Goal: Information Seeking & Learning: Learn about a topic

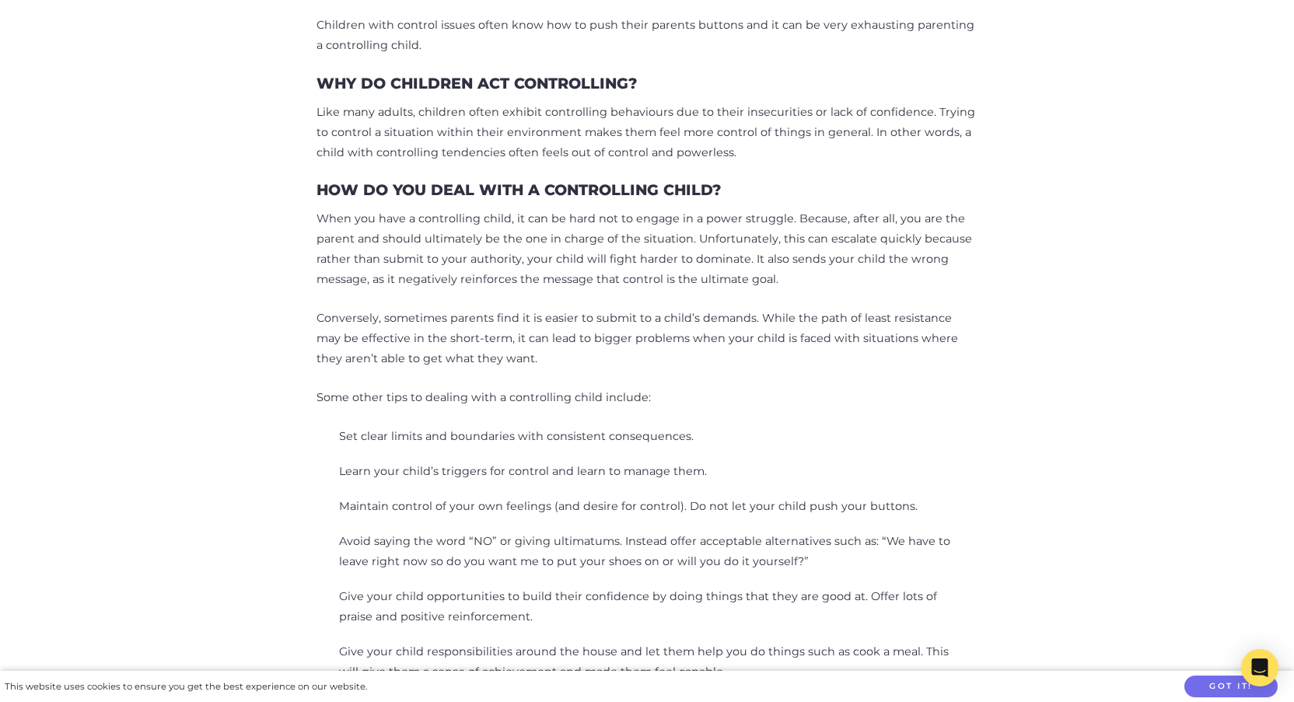
scroll to position [1322, 0]
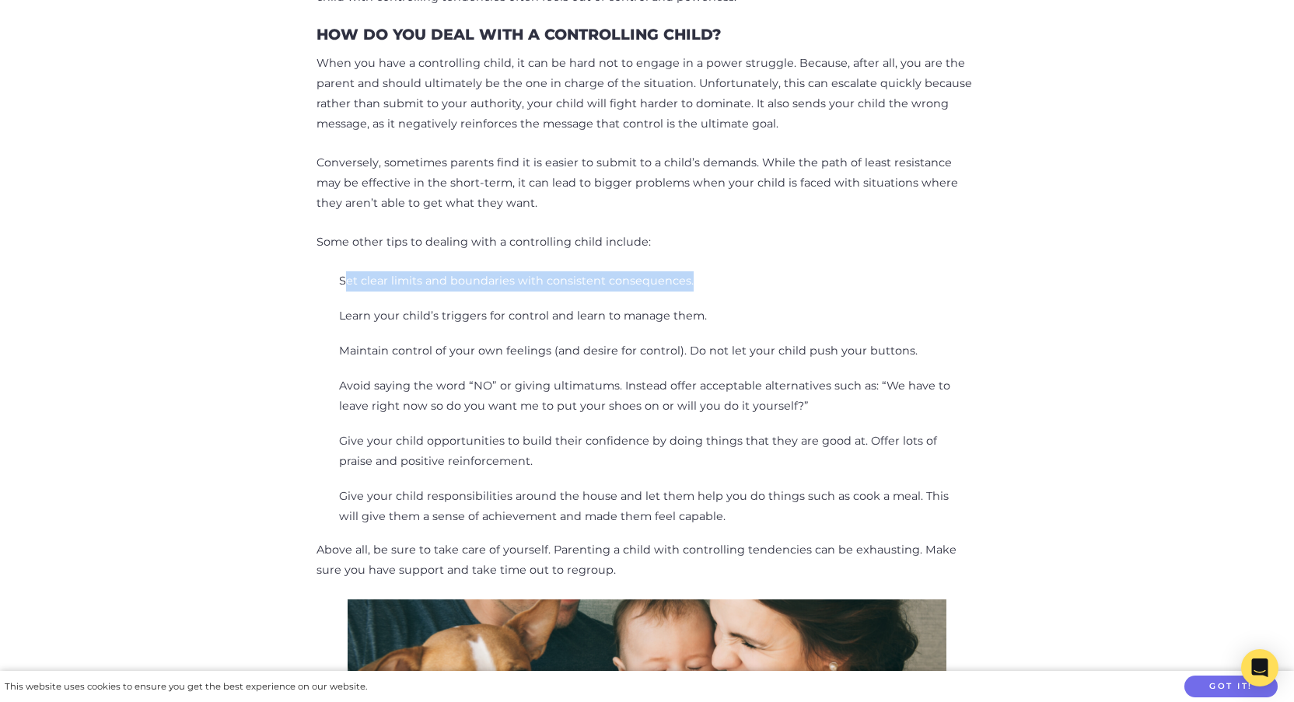
drag, startPoint x: 345, startPoint y: 275, endPoint x: 693, endPoint y: 307, distance: 349.0
click at [693, 307] on div "Kids can be demanding little creatures and sometimes it feels like they think p…" at bounding box center [646, 132] width 661 height 1433
click at [919, 295] on div "Kids can be demanding little creatures and sometimes it feels like they think p…" at bounding box center [646, 132] width 661 height 1433
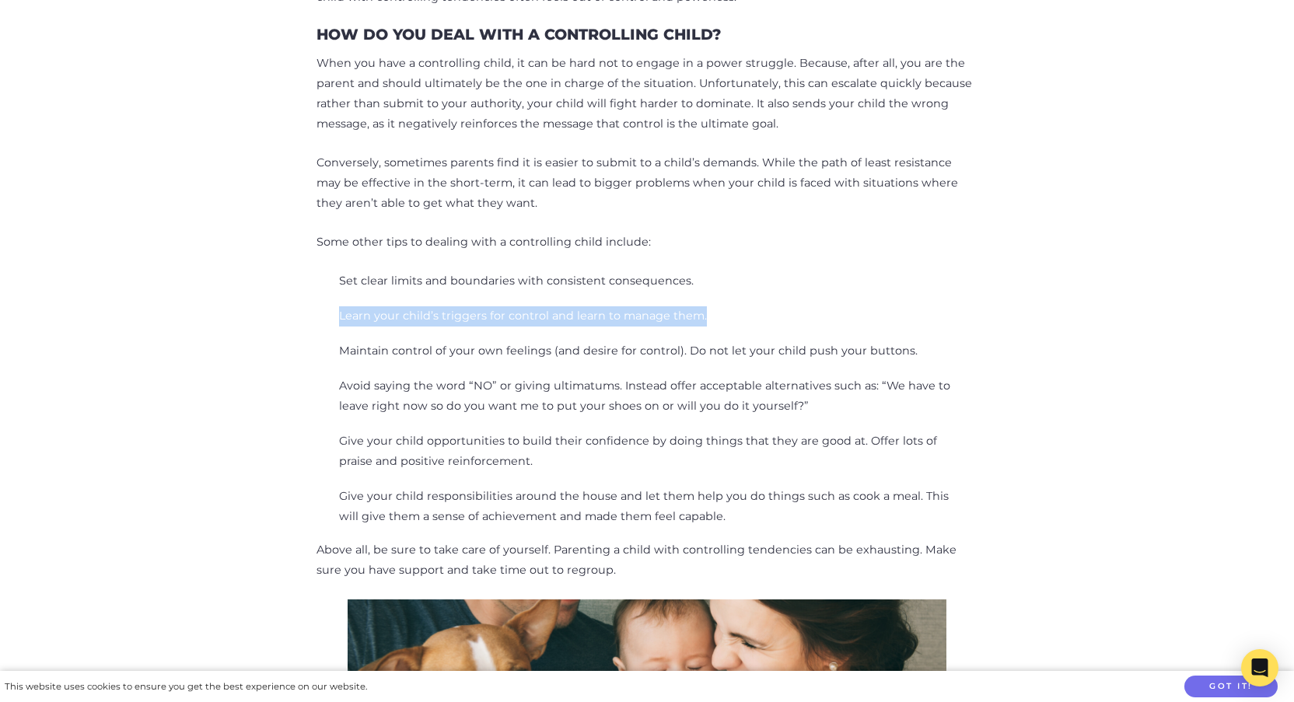
drag, startPoint x: 338, startPoint y: 317, endPoint x: 902, endPoint y: 310, distance: 563.8
click at [867, 320] on ul "Learn your child’s triggers for control and learn to manage them." at bounding box center [646, 317] width 661 height 23
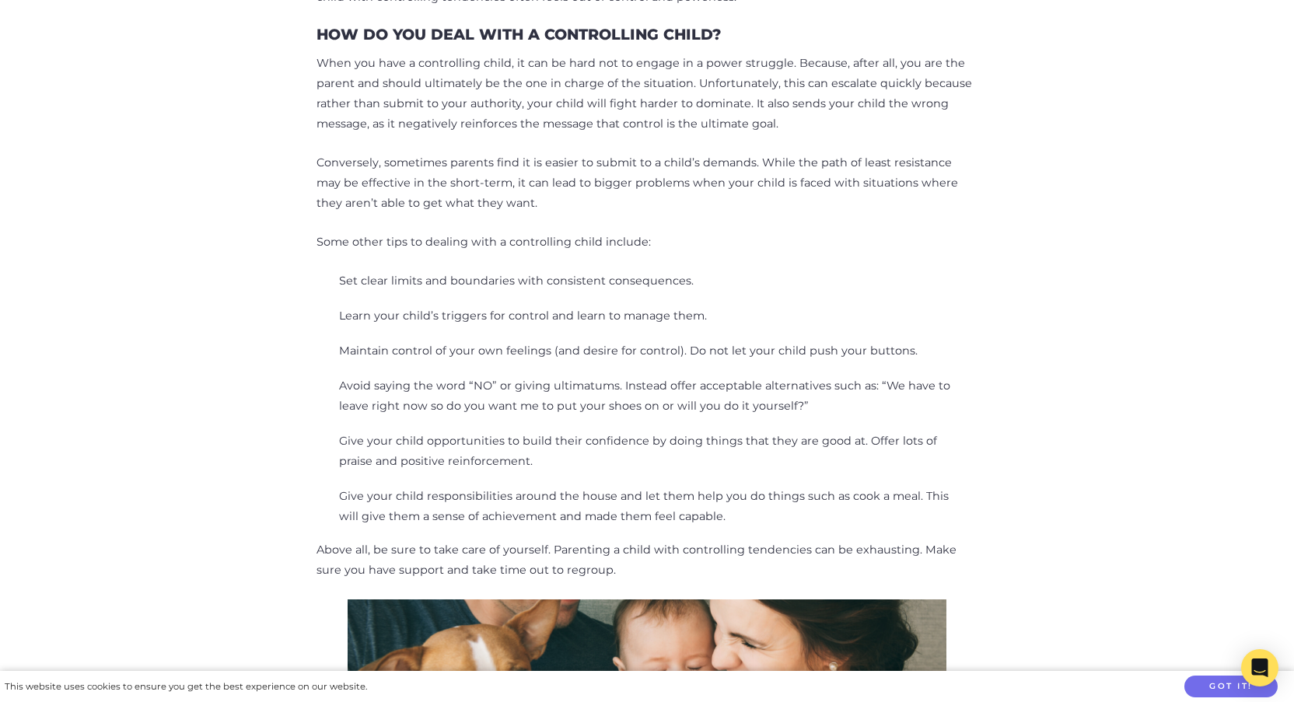
click at [902, 310] on ul "Learn your child’s triggers for control and learn to manage them." at bounding box center [646, 317] width 661 height 23
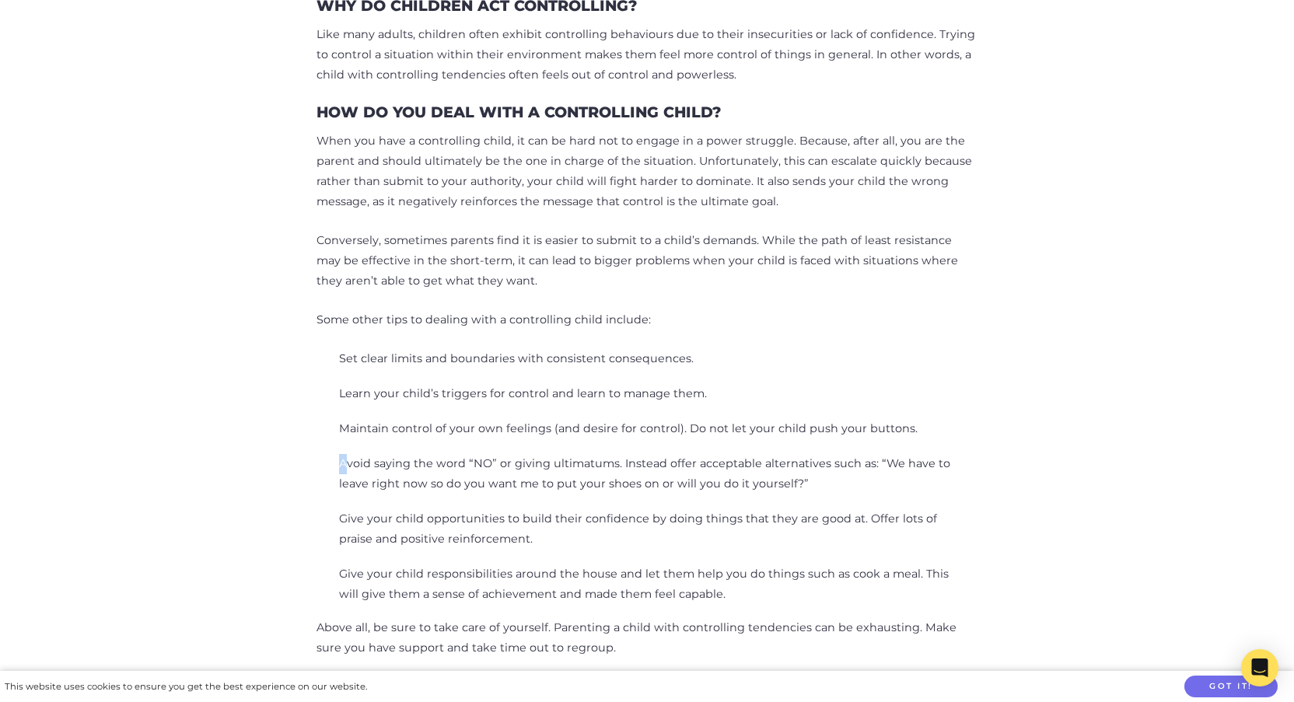
drag, startPoint x: 344, startPoint y: 467, endPoint x: 912, endPoint y: 424, distance: 570.0
click at [855, 430] on div "Kids can be demanding little creatures and sometimes it feels like they think p…" at bounding box center [646, 210] width 661 height 1433
click at [1075, 394] on div "Empowering Your Child: Overcoming Controlling Behavior Categories: General Pare…" at bounding box center [647, 292] width 886 height 1783
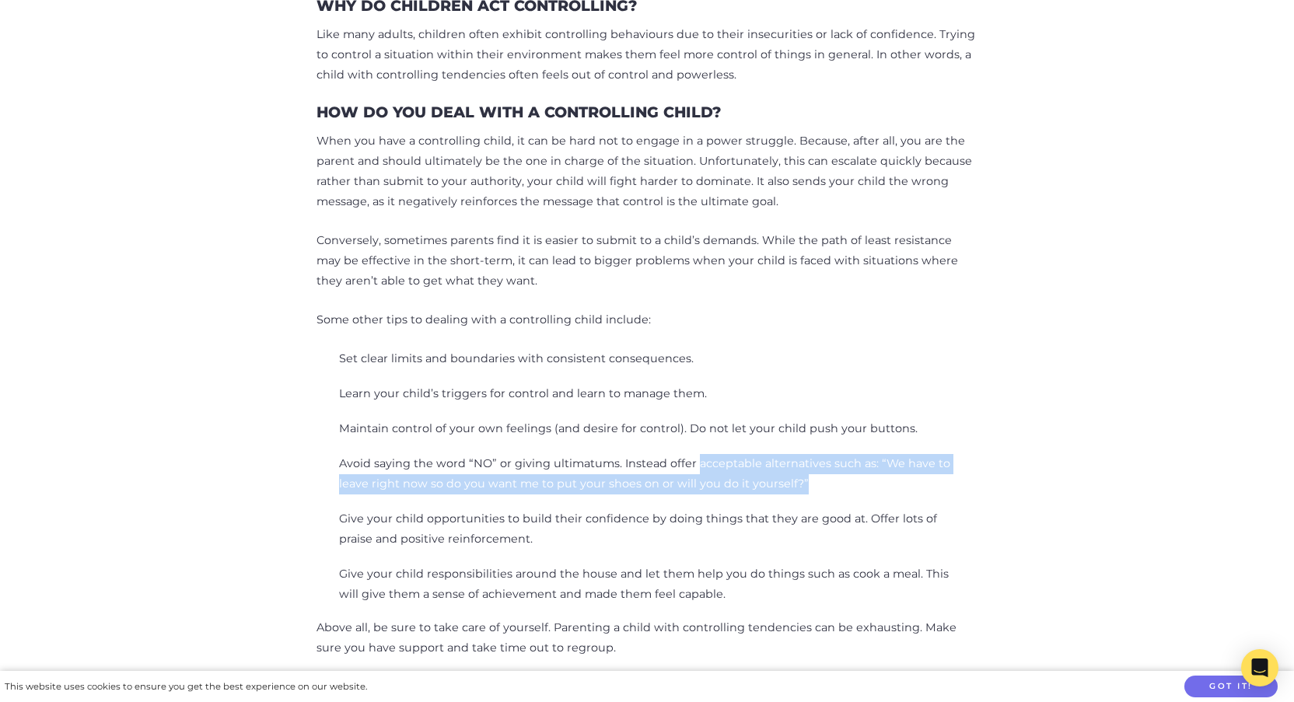
drag, startPoint x: 684, startPoint y: 462, endPoint x: 854, endPoint y: 470, distance: 169.7
click at [815, 477] on li "Avoid saying the word “NO” or giving ultimatums. Instead offer acceptable alter…" at bounding box center [654, 474] width 631 height 40
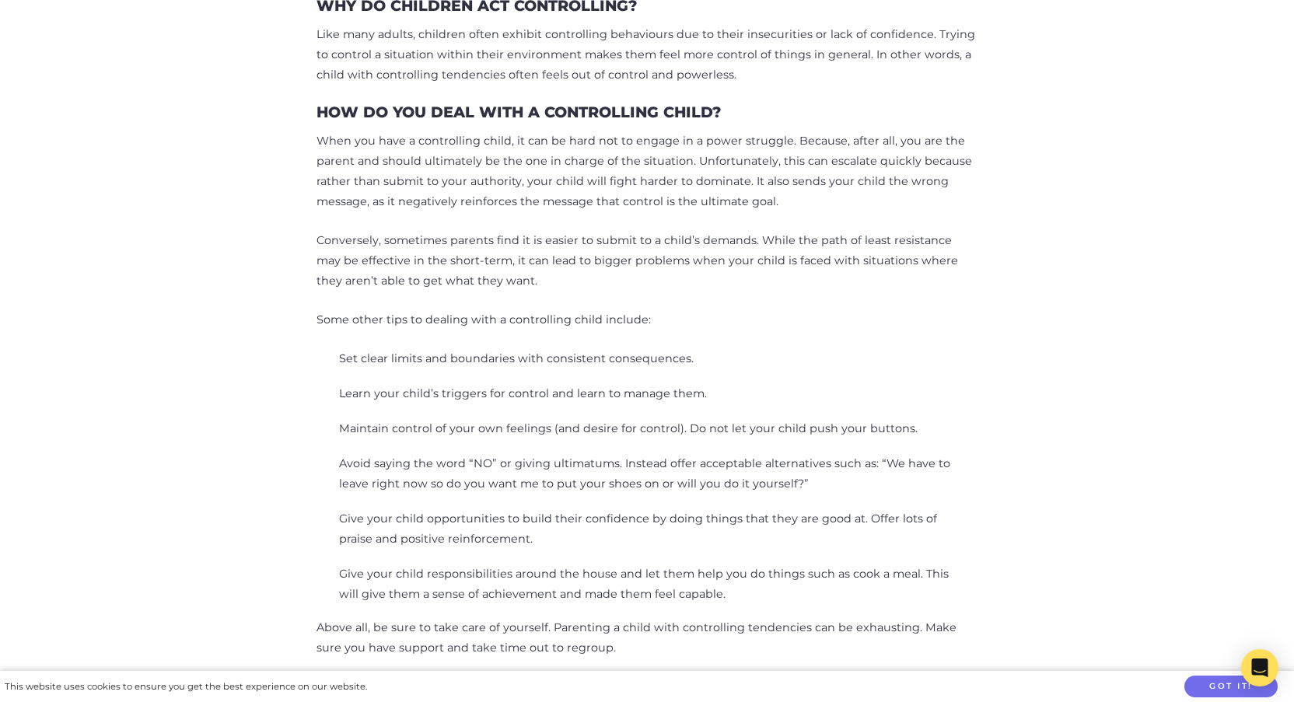
click at [1006, 434] on div "Empowering Your Child: Overcoming Controlling Behavior Categories: General Pare…" at bounding box center [647, 292] width 886 height 1783
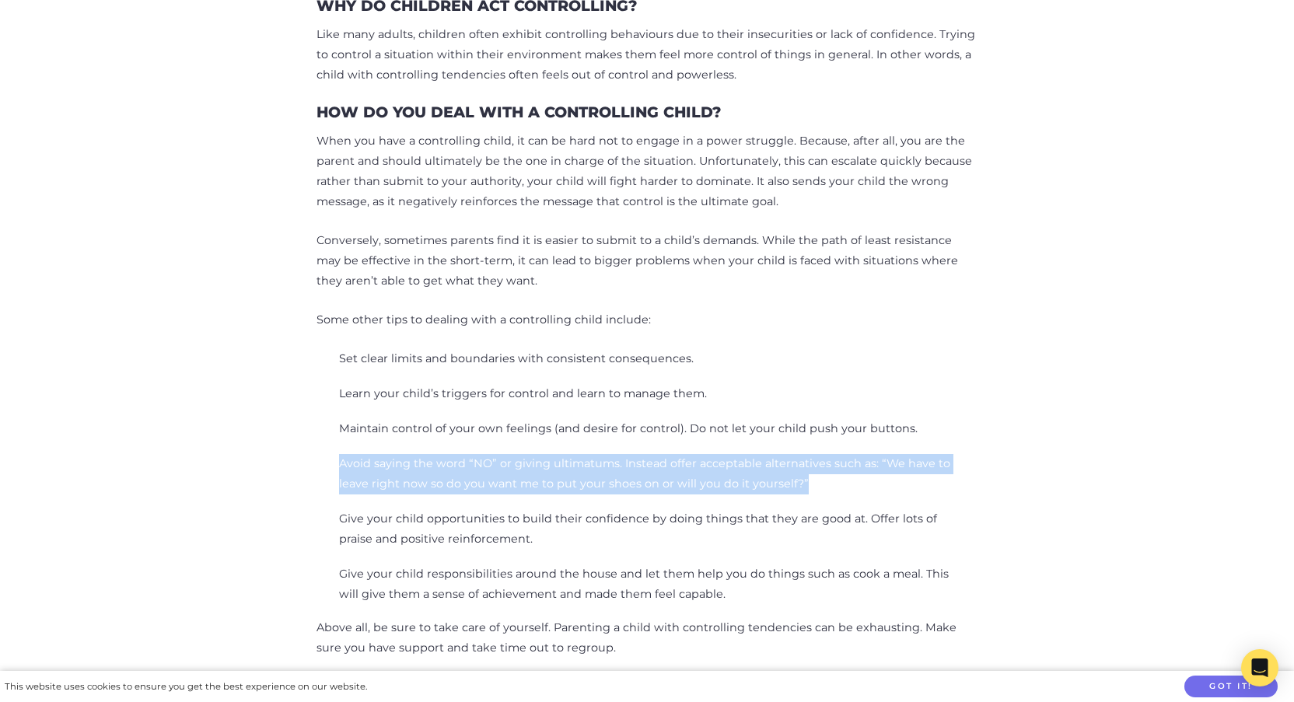
drag, startPoint x: 324, startPoint y: 488, endPoint x: 802, endPoint y: 496, distance: 477.5
click at [780, 496] on ul "Avoid saying the word “NO” or giving ultimatums. Instead offer acceptable alter…" at bounding box center [646, 475] width 661 height 43
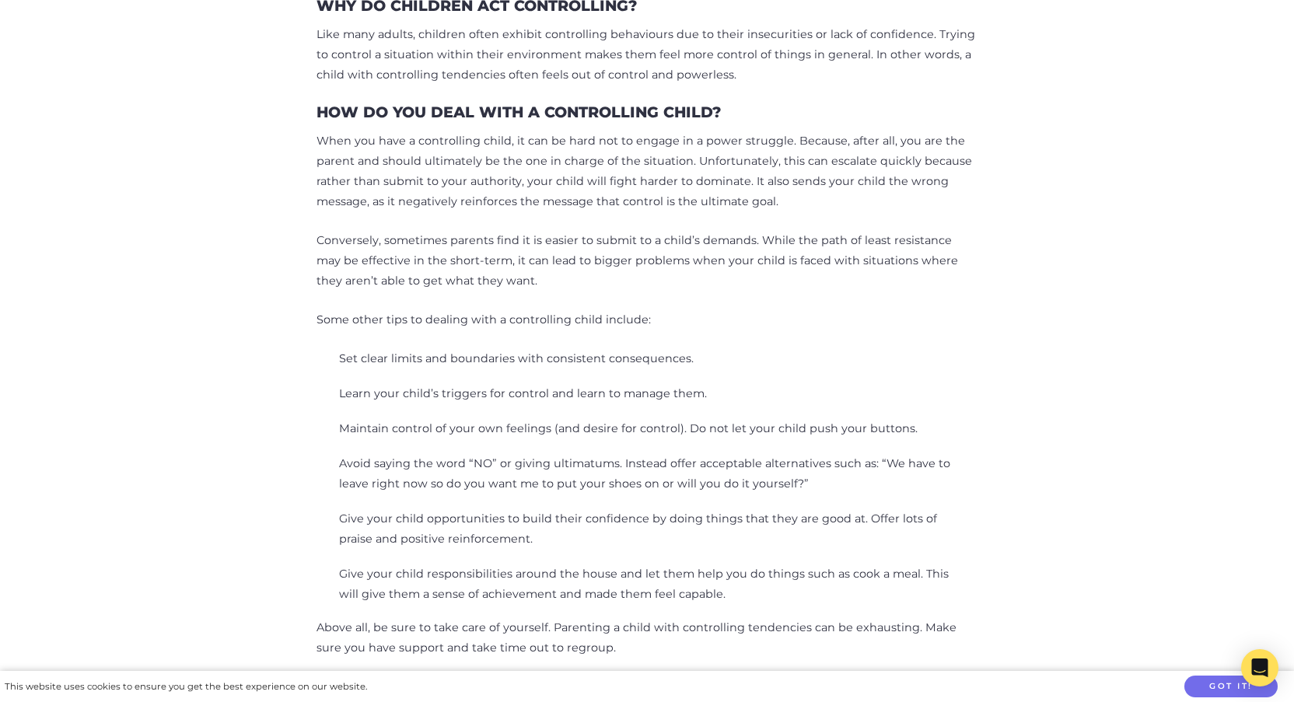
click at [1030, 428] on div "Empowering Your Child: Overcoming Controlling Behavior Categories: General Pare…" at bounding box center [647, 292] width 886 height 1783
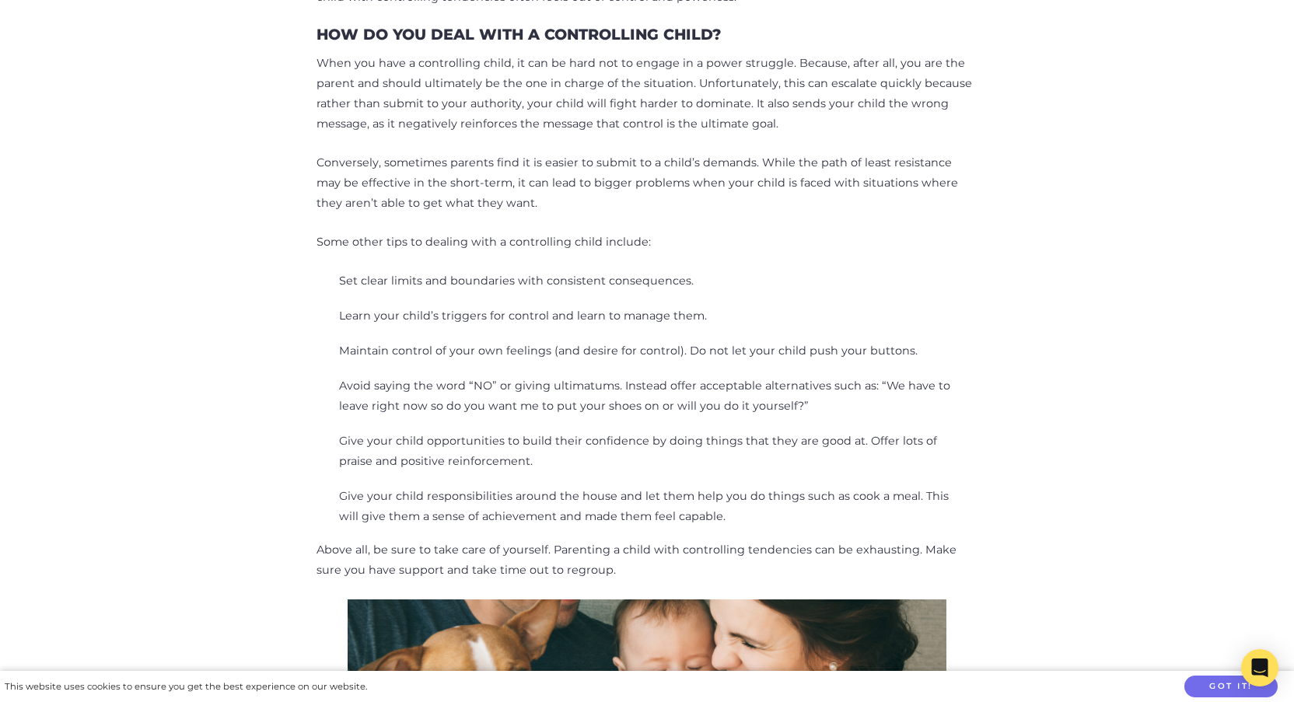
scroll to position [1400, 0]
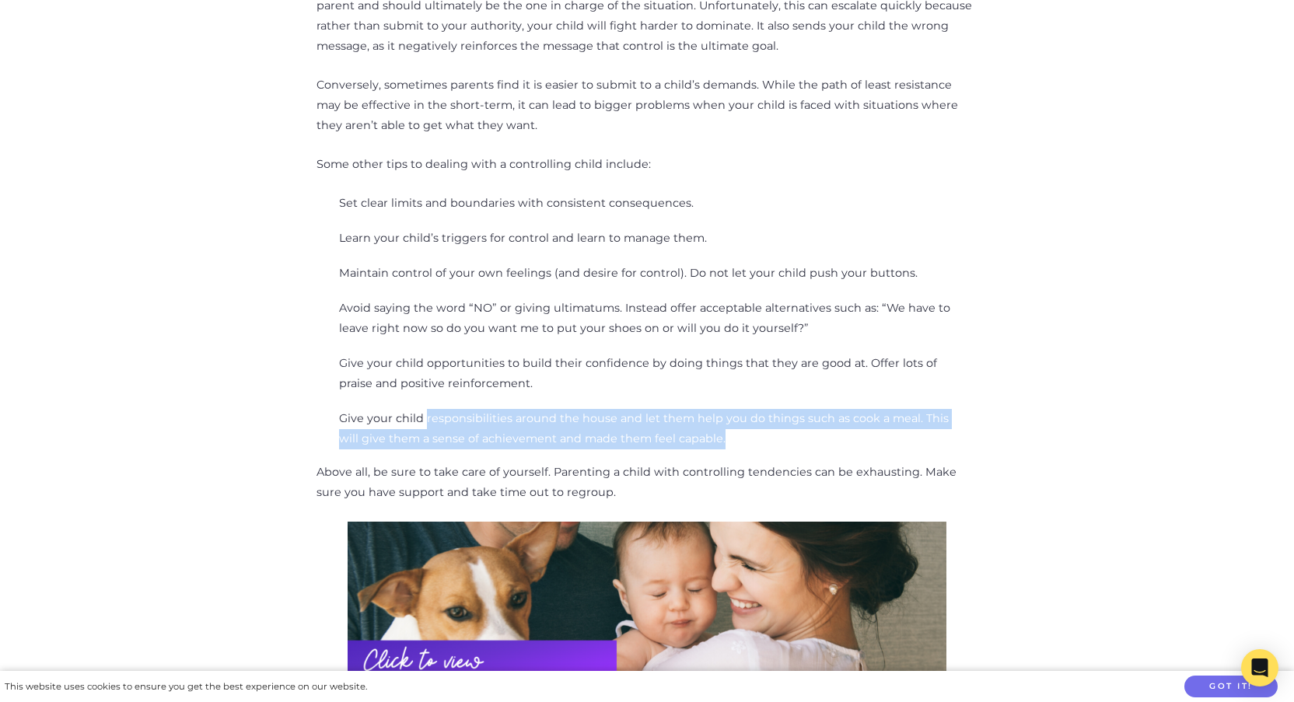
drag, startPoint x: 435, startPoint y: 421, endPoint x: 1033, endPoint y: 420, distance: 598.0
click at [950, 429] on li "Give your child responsibilities around the house and let them help you do thin…" at bounding box center [654, 429] width 631 height 40
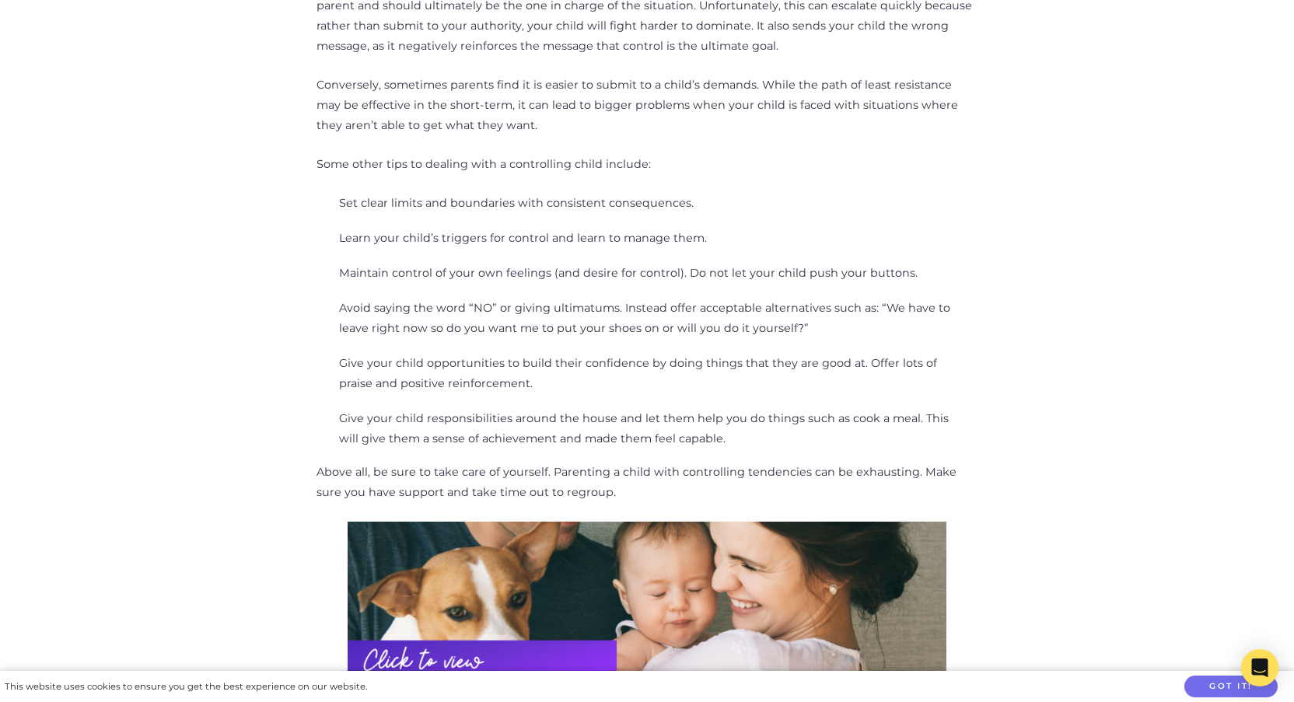
click at [1077, 418] on div "Empowering Your Child: Overcoming Controlling Behavior Categories: General Pare…" at bounding box center [647, 137] width 886 height 1783
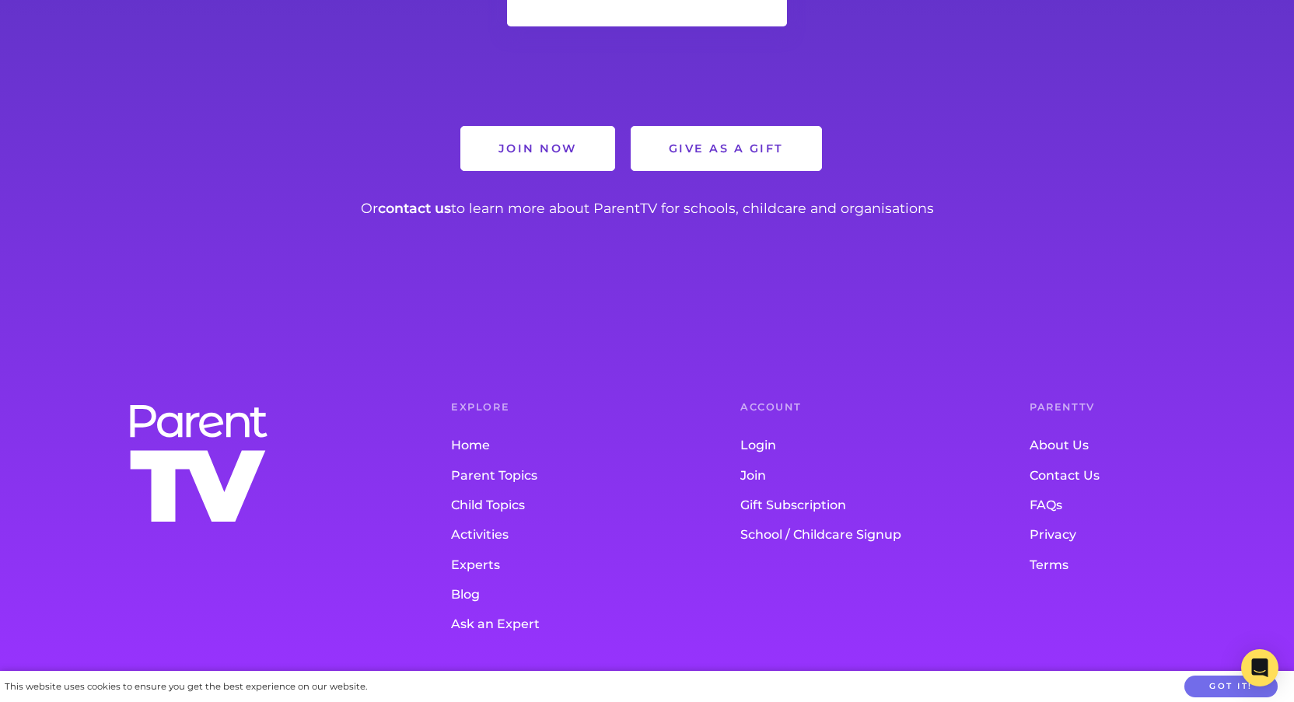
scroll to position [1418, 0]
